Goal: Check status: Check status

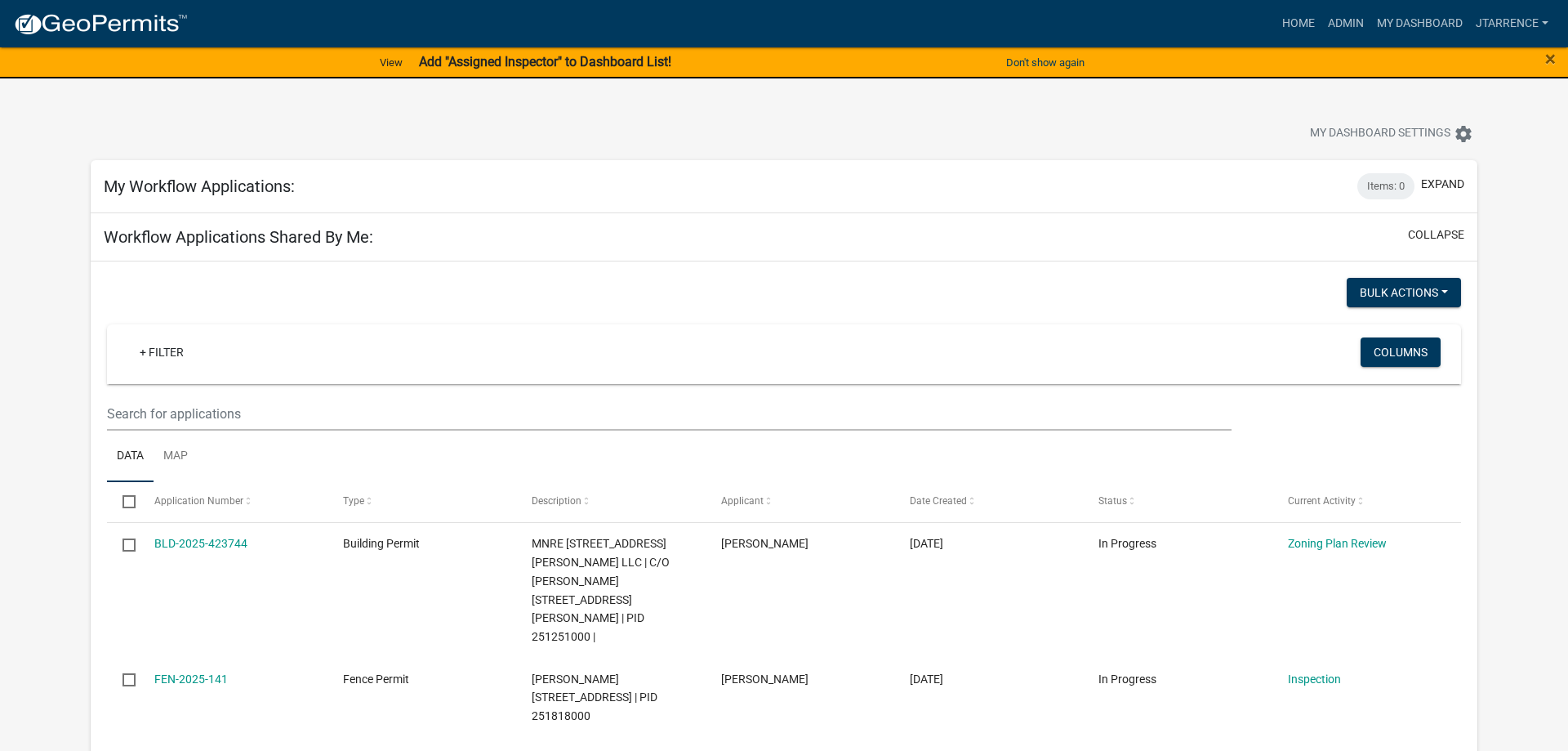
select select "3: 100"
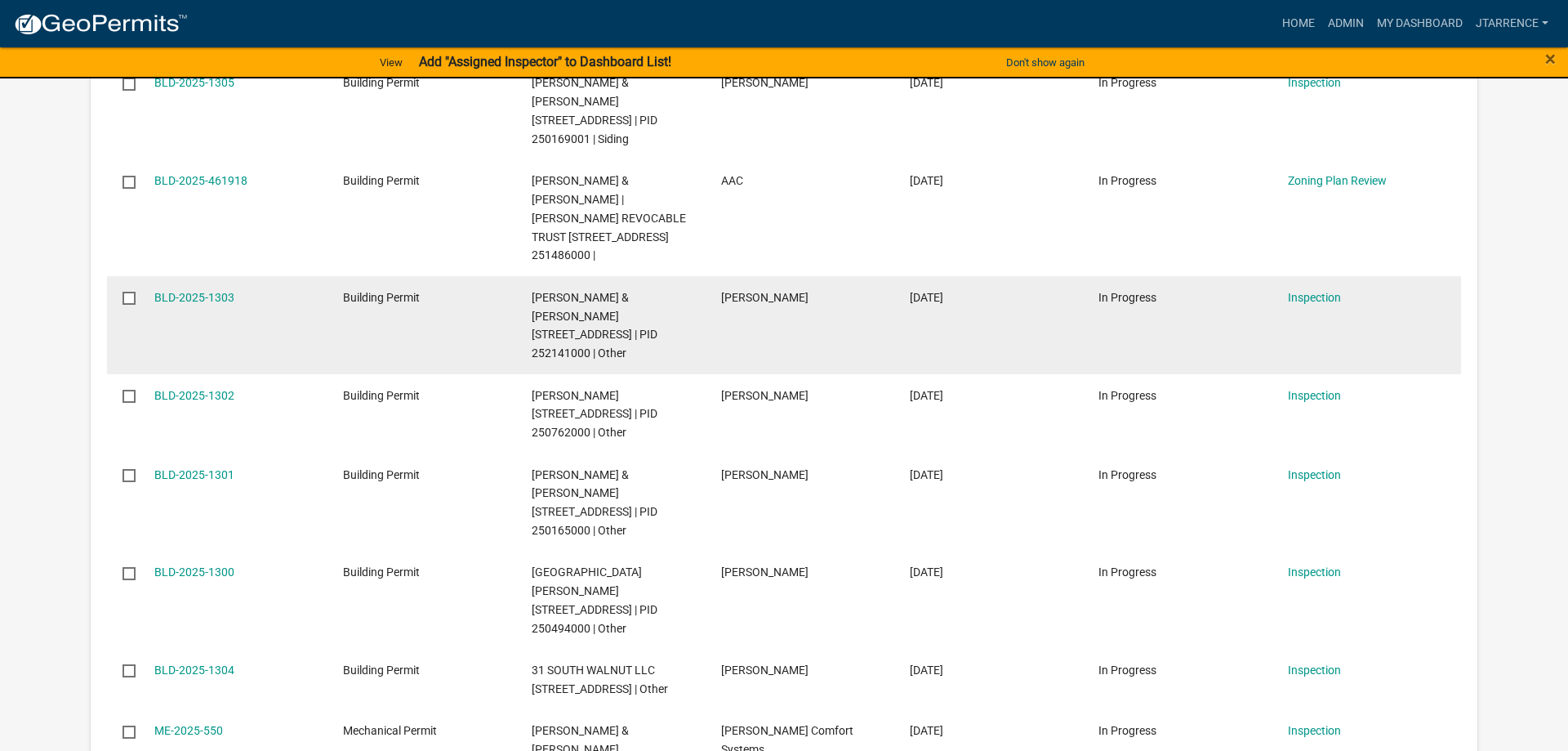
scroll to position [2084, 0]
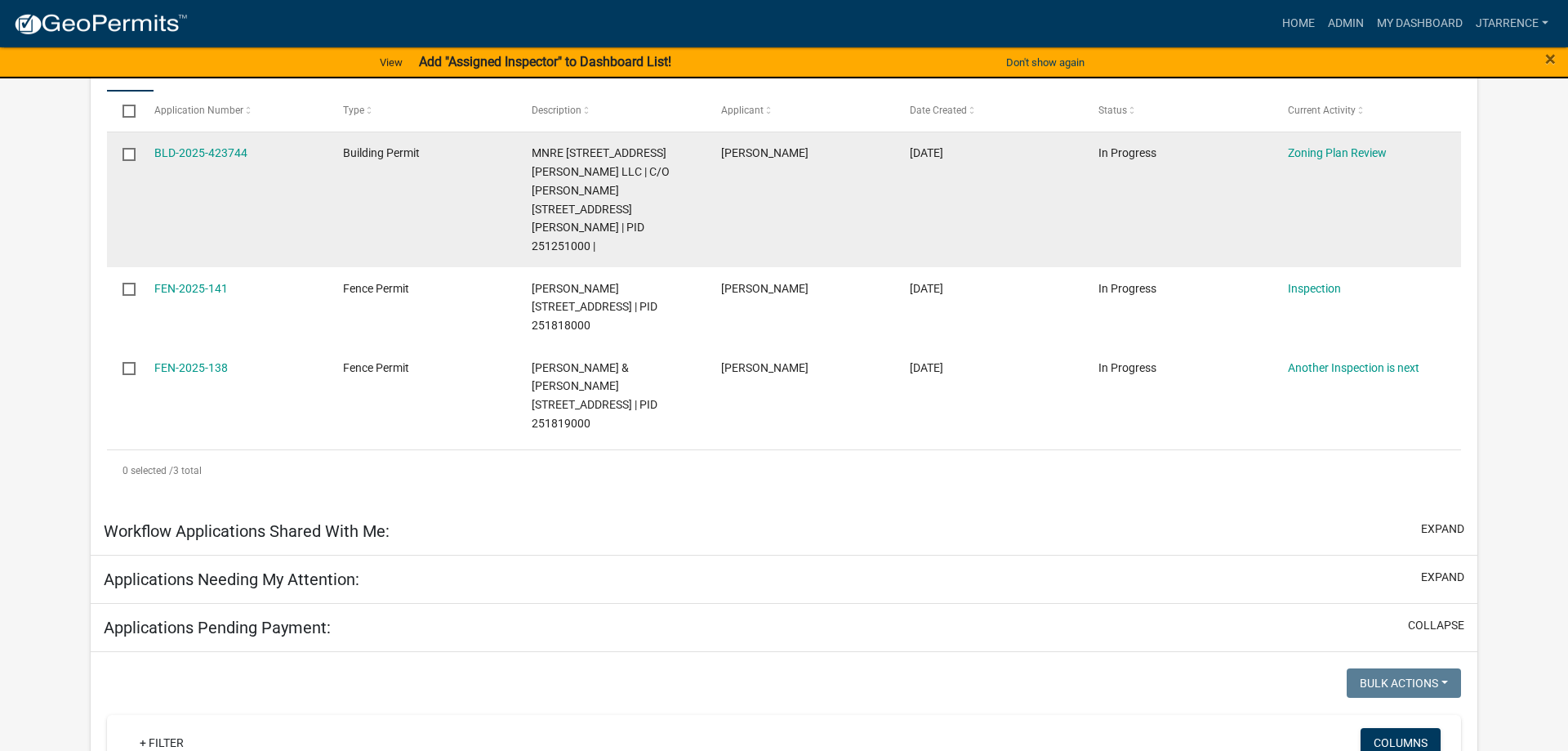
scroll to position [417, 0]
select select "3: 100"
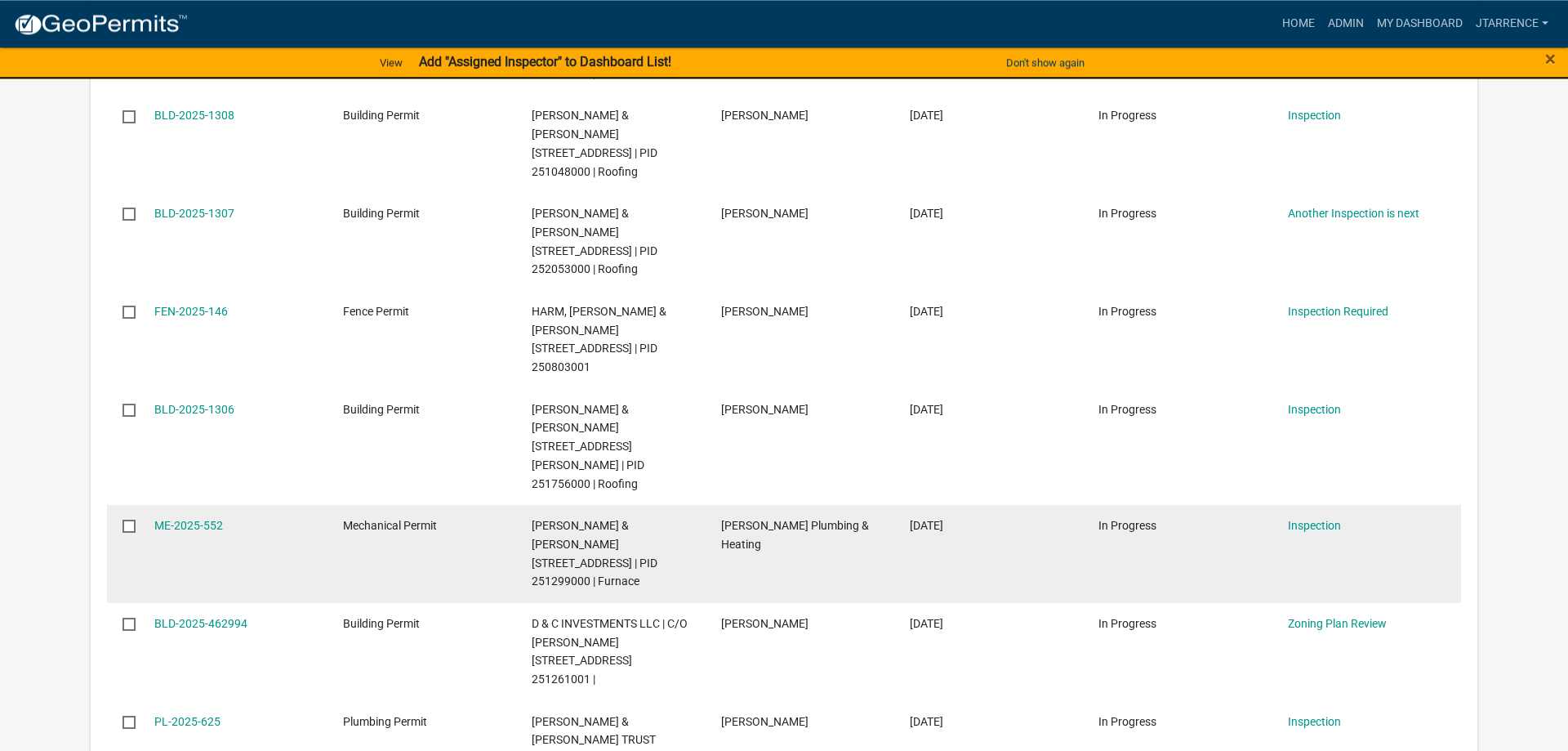
scroll to position [1167, 0]
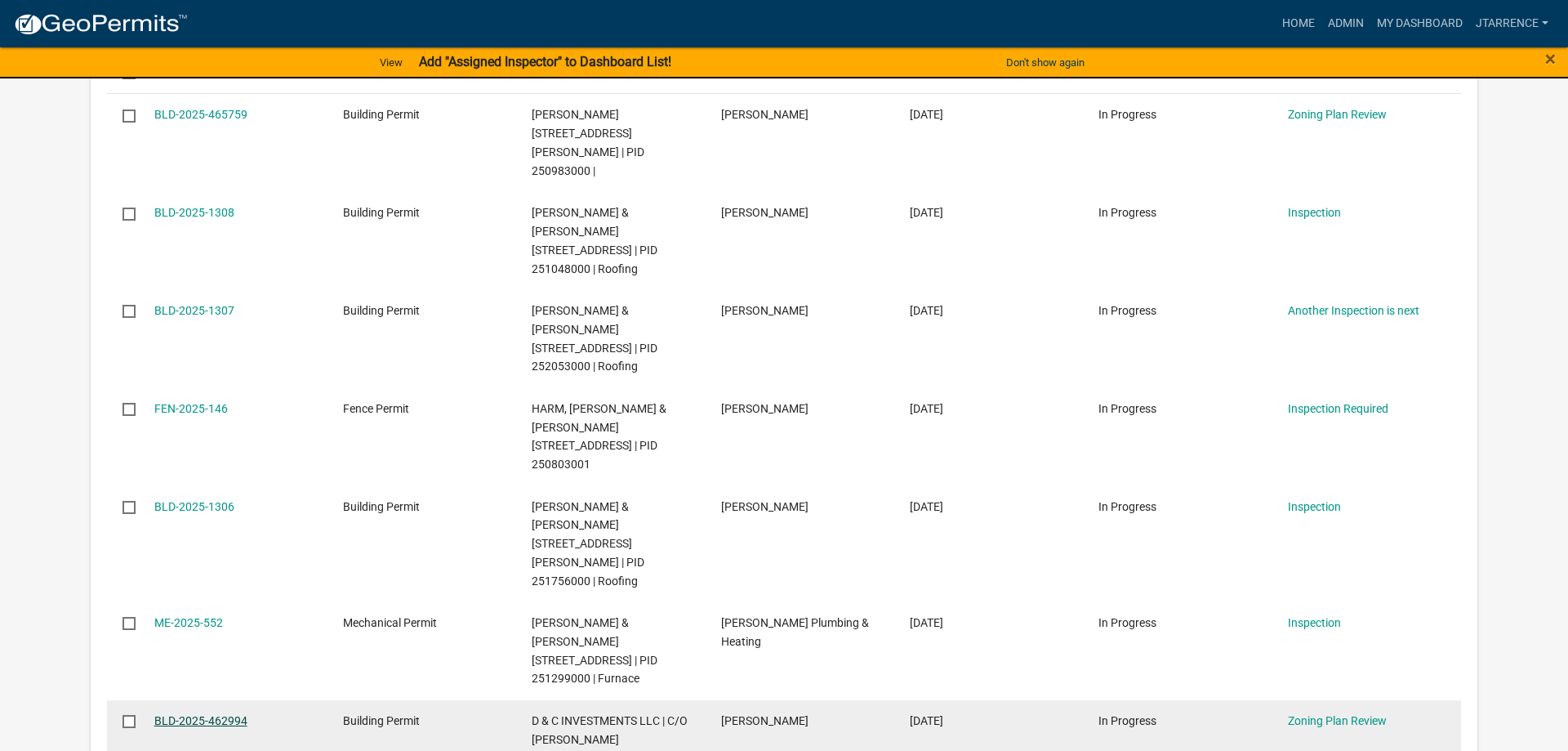
click at [222, 714] on link "BLD-2025-462994" at bounding box center [200, 720] width 93 height 13
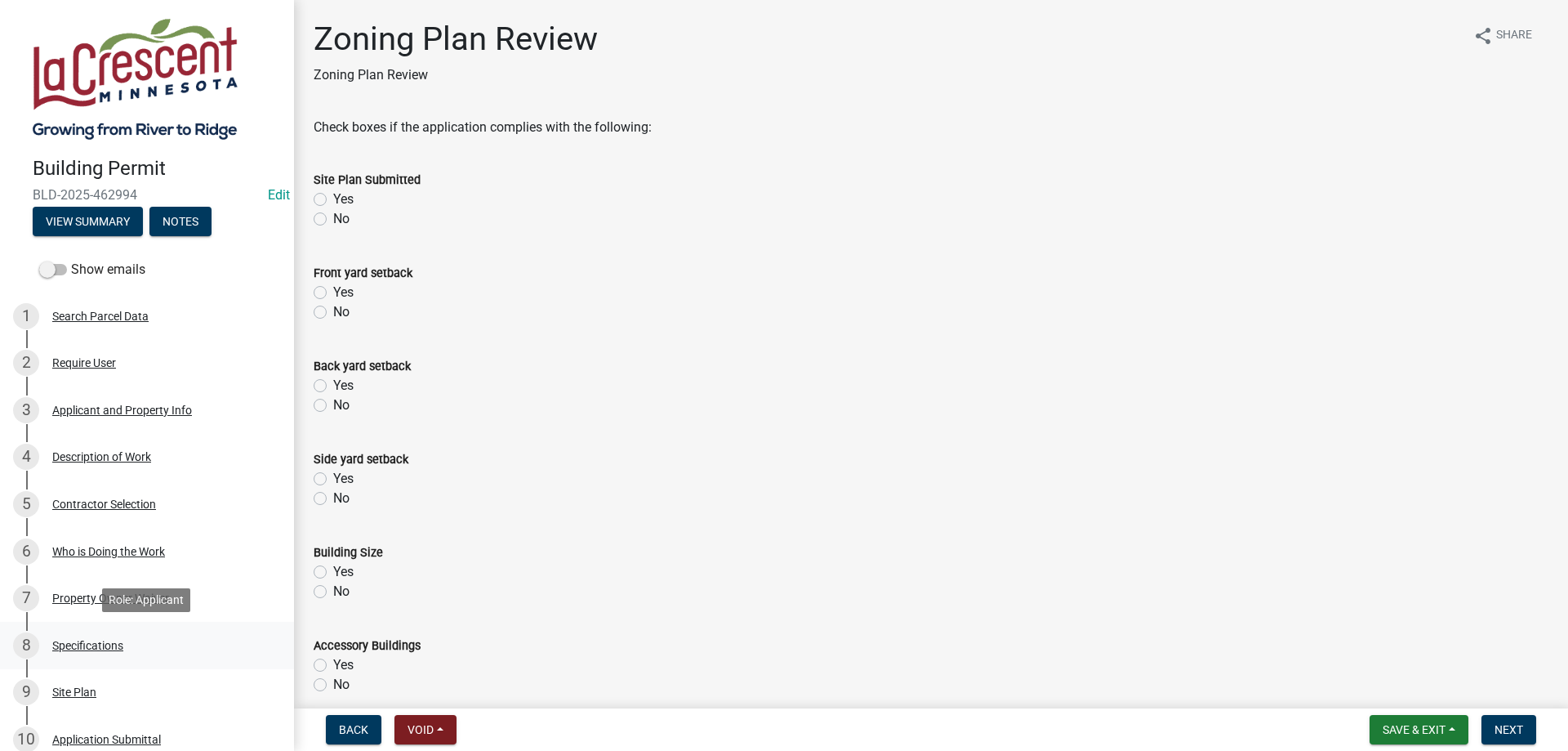
click at [112, 645] on div "Specifications" at bounding box center [88, 645] width 71 height 12
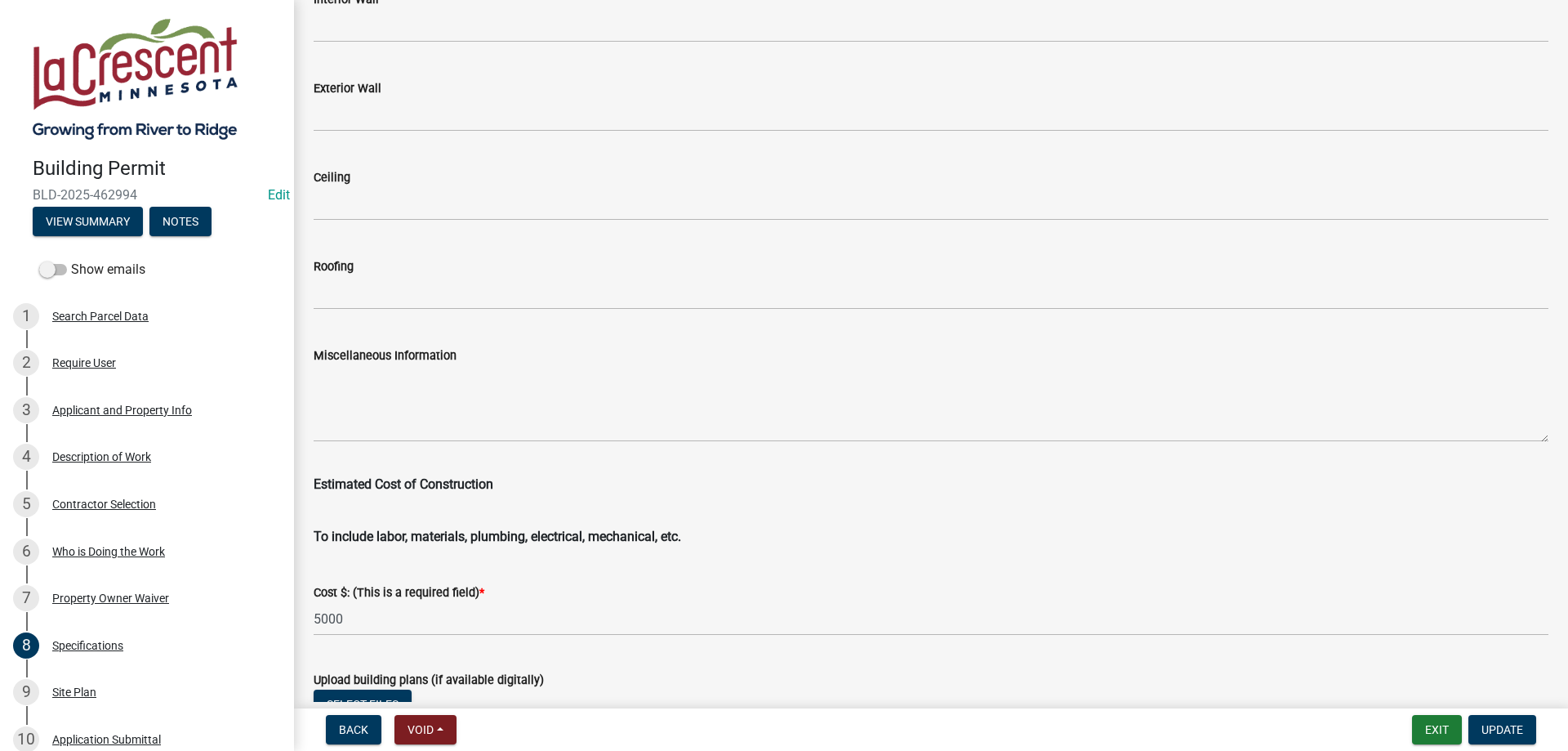
scroll to position [2704, 0]
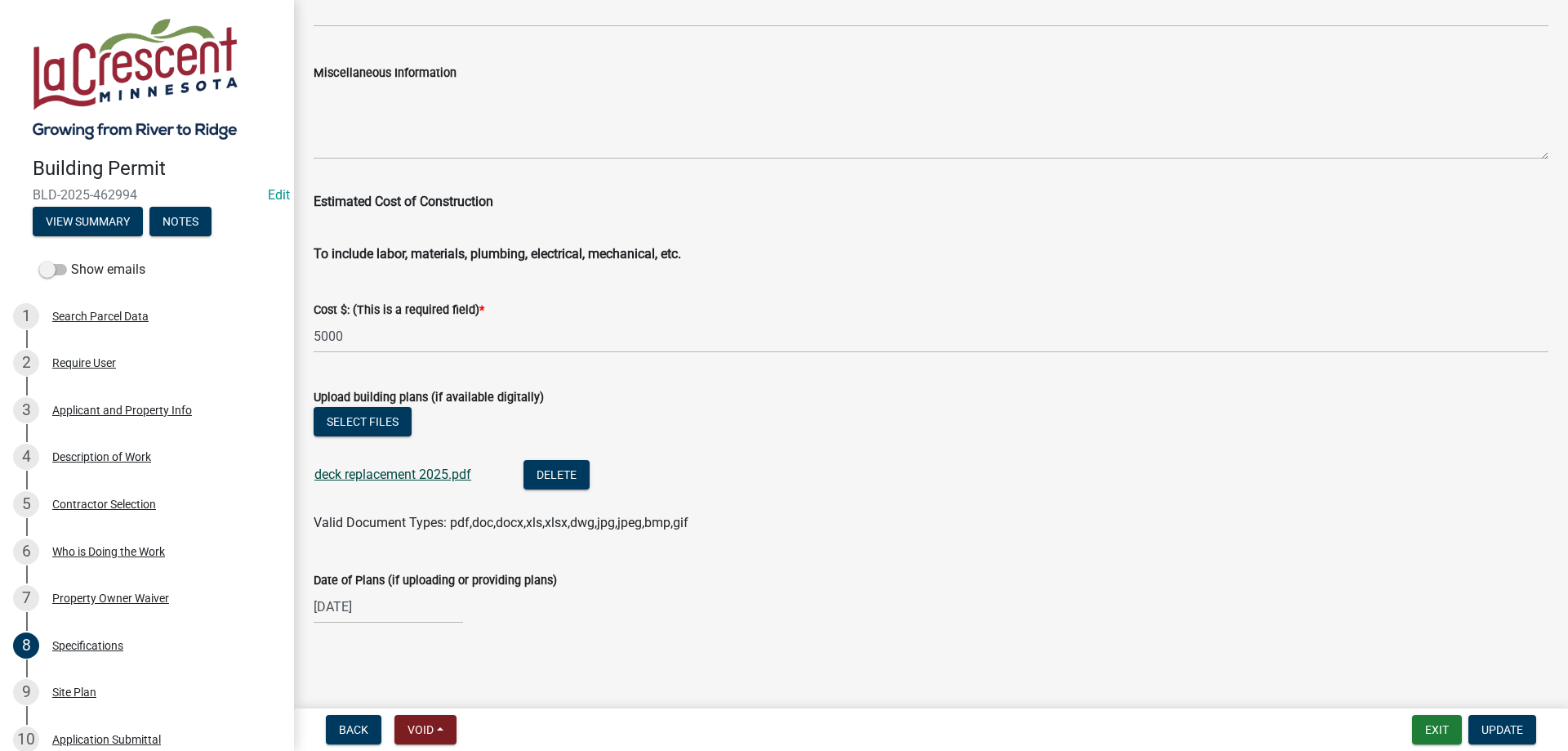
click at [400, 478] on link "deck replacement 2025.pdf" at bounding box center [393, 474] width 157 height 16
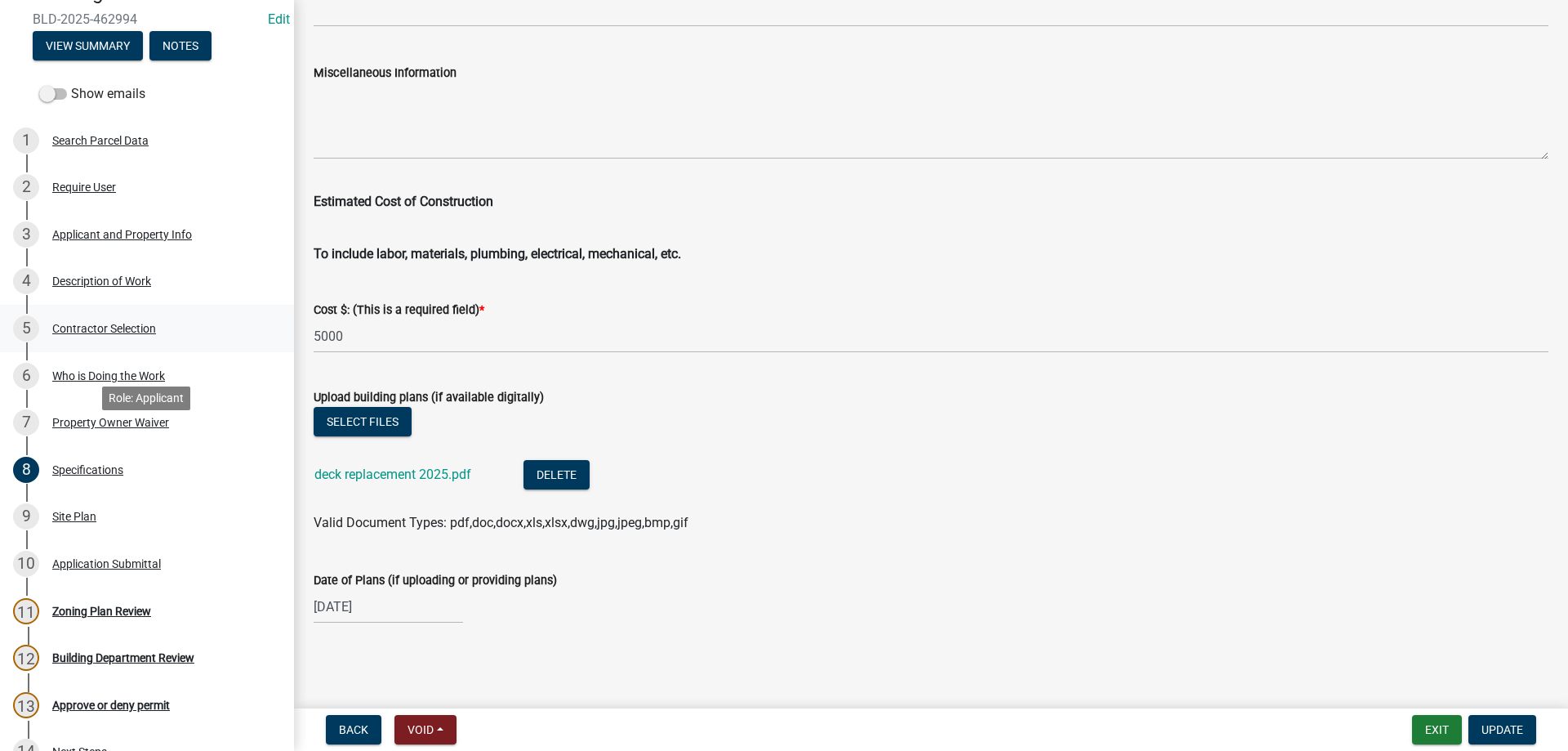
scroll to position [250, 0]
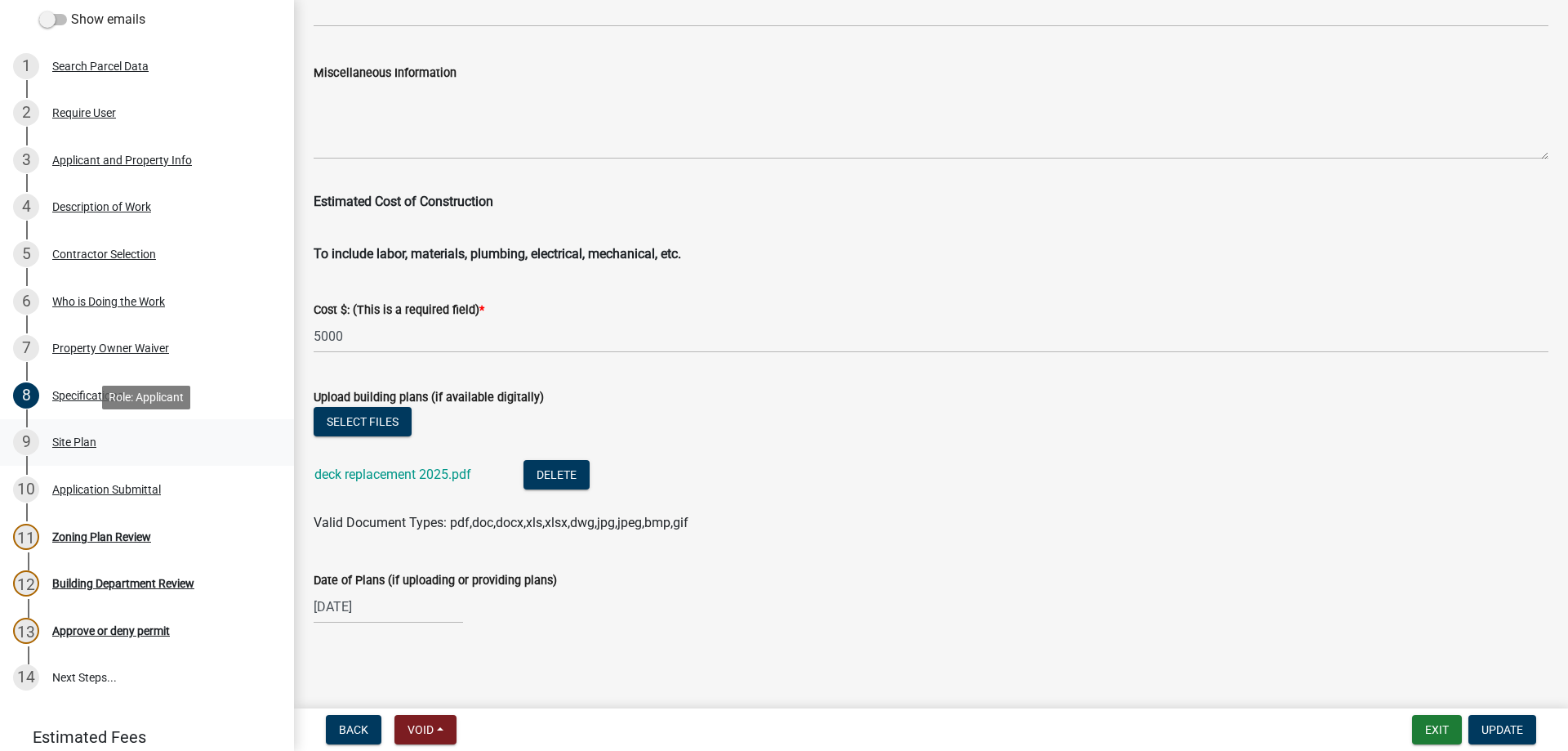
click at [85, 445] on div "Site Plan" at bounding box center [74, 442] width 44 height 12
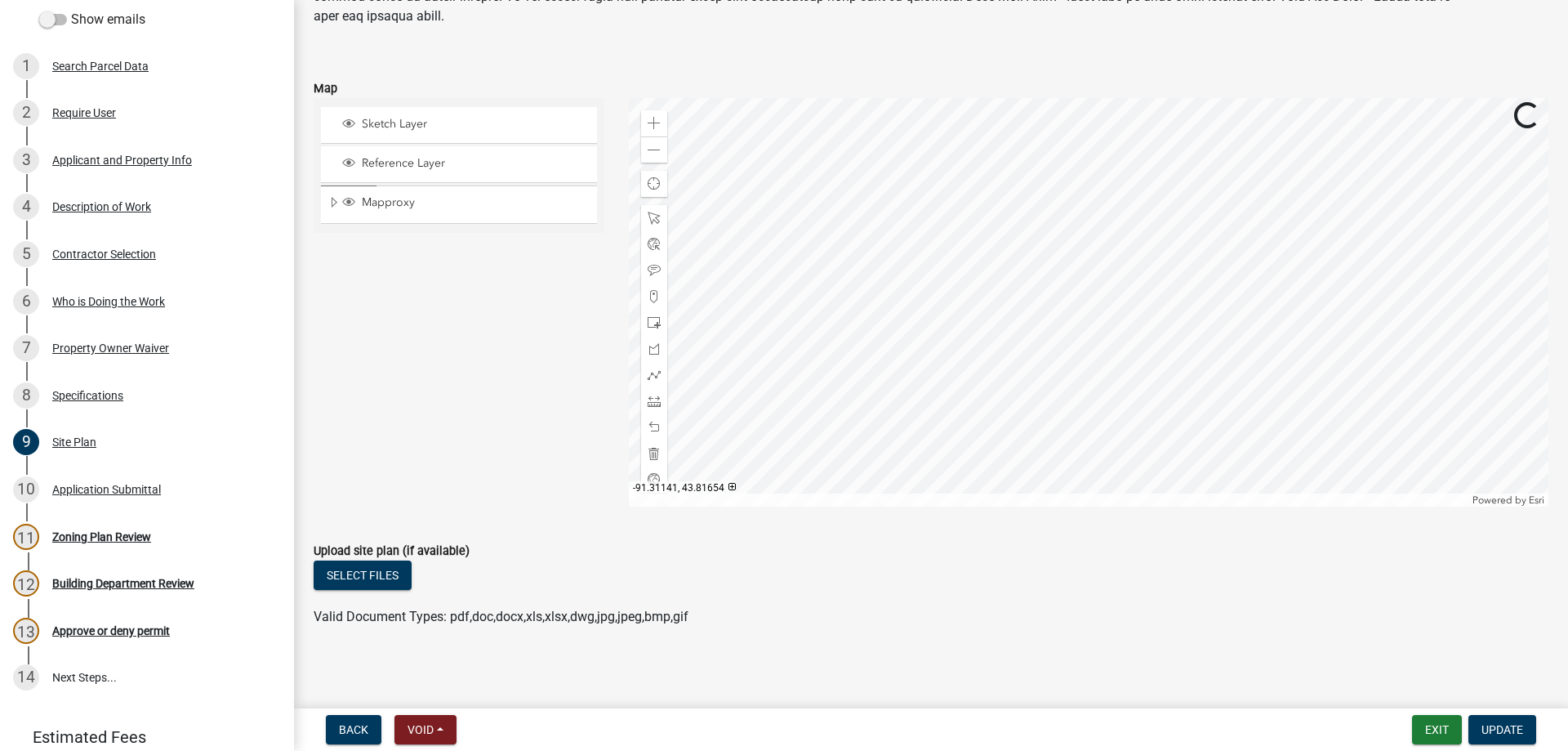
scroll to position [180, 0]
click at [1442, 740] on button "Exit" at bounding box center [1437, 729] width 50 height 29
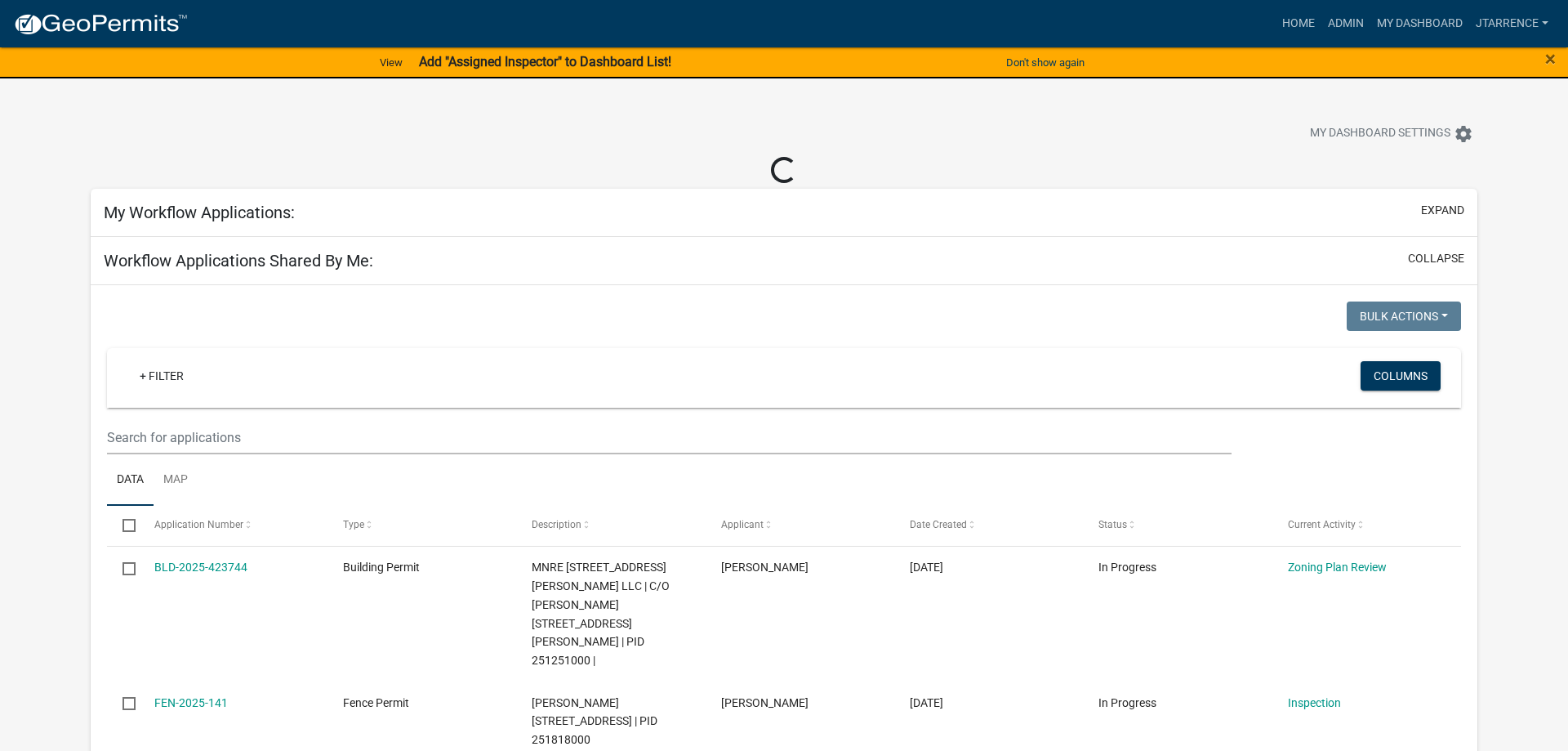
select select "3: 100"
